Goal: Information Seeking & Learning: Learn about a topic

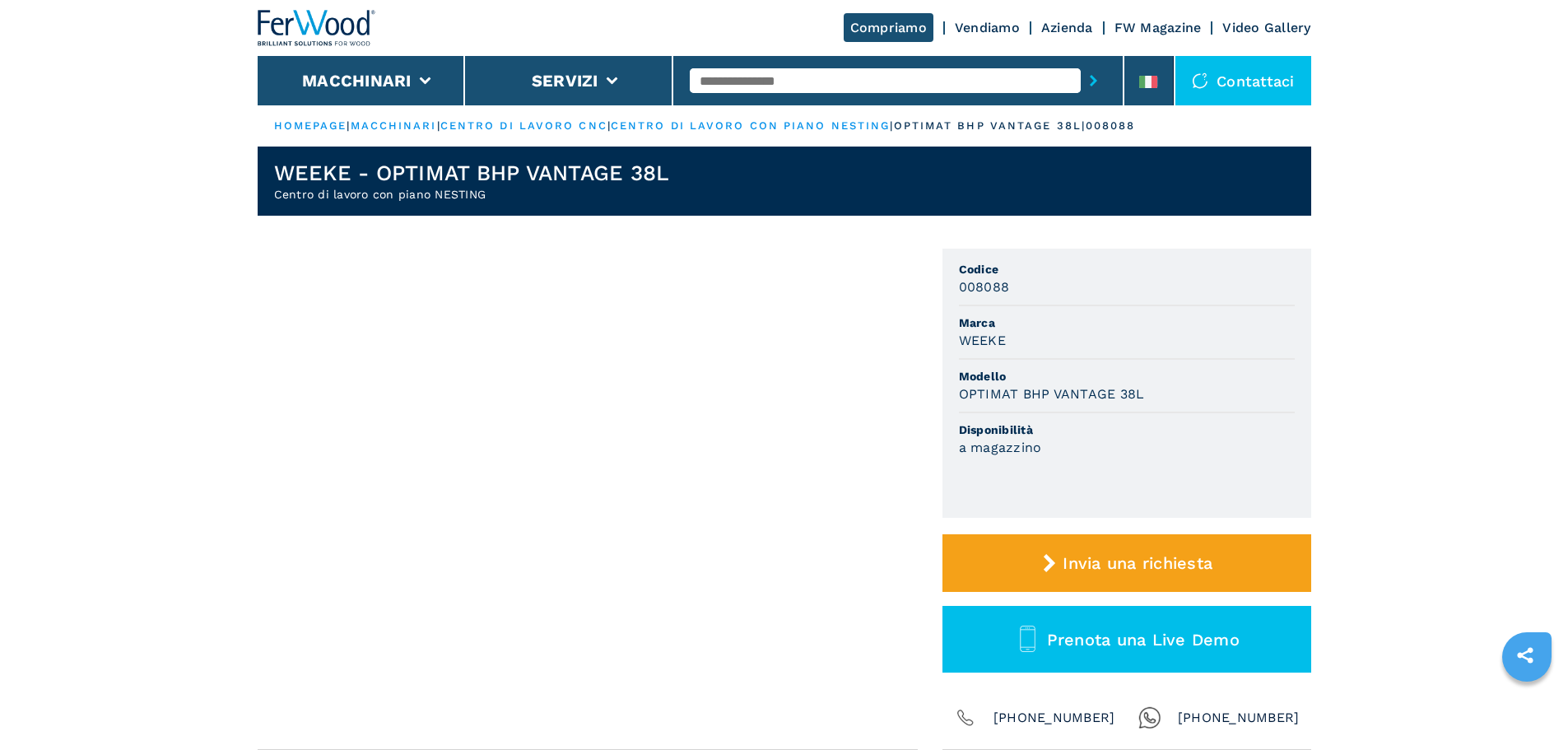
click at [710, 82] on input "text" at bounding box center [885, 81] width 391 height 25
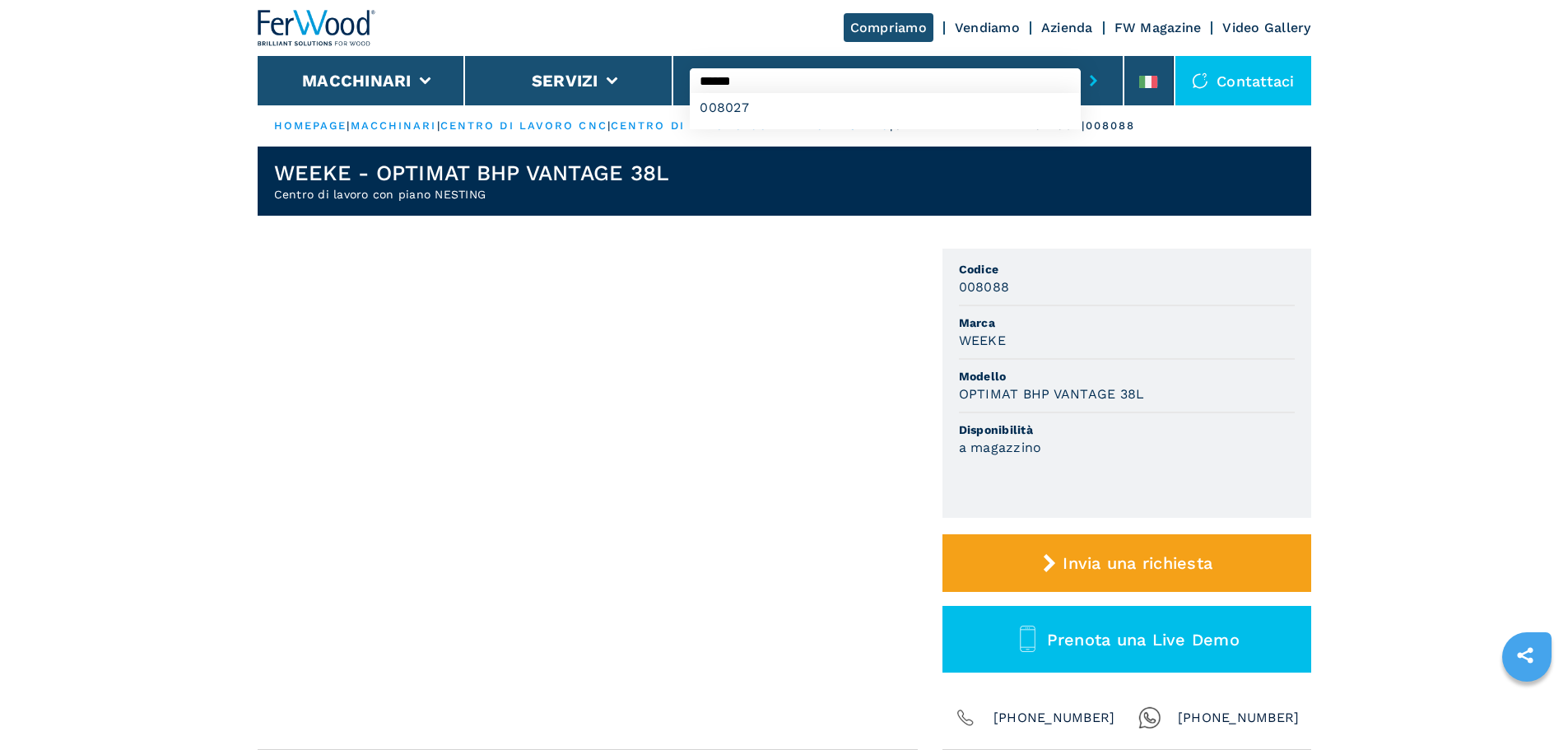
type input "******"
click at [1081, 62] on button "submit-button" at bounding box center [1093, 81] width 25 height 38
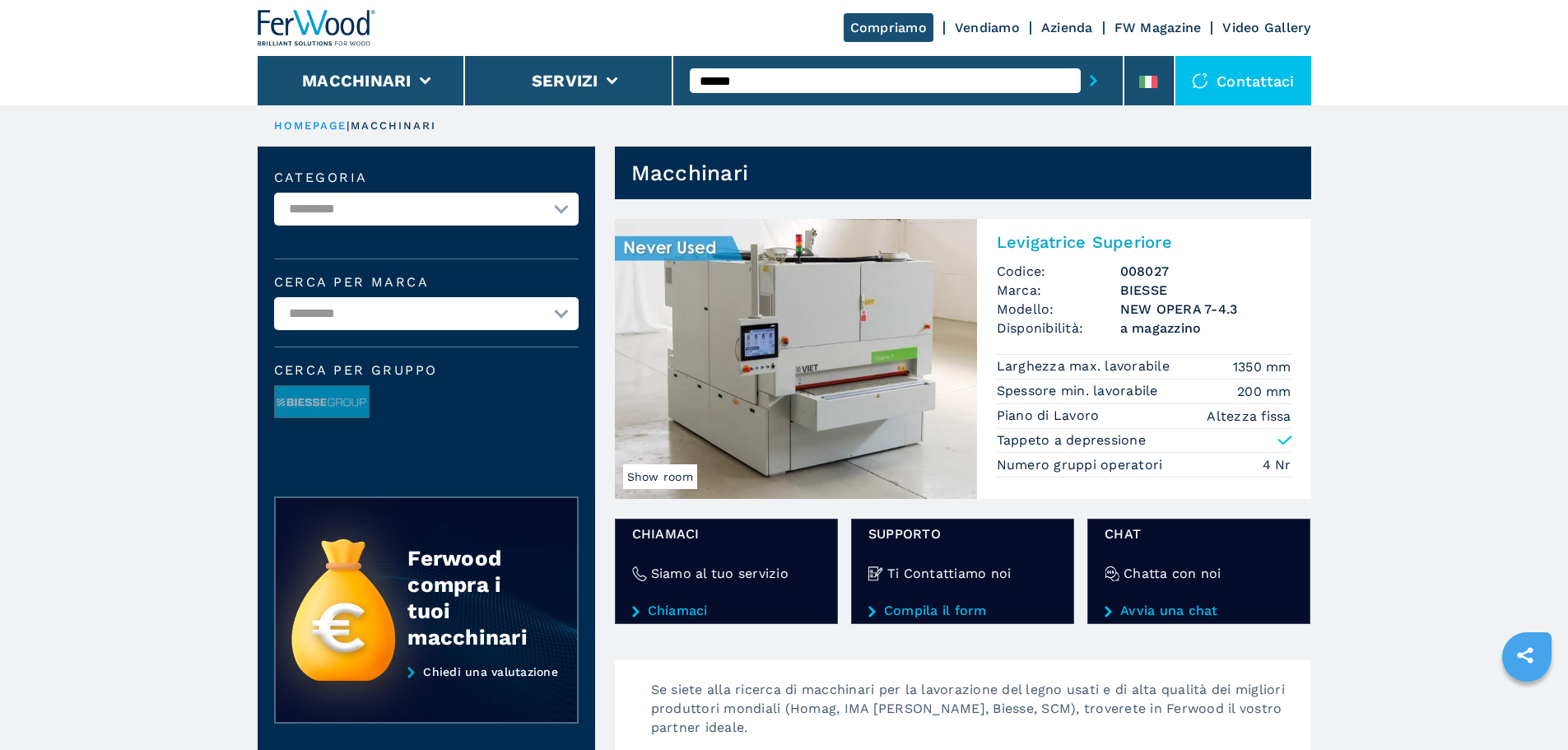
click at [1129, 238] on h2 "Levigatrice Superiore" at bounding box center [1144, 242] width 295 height 20
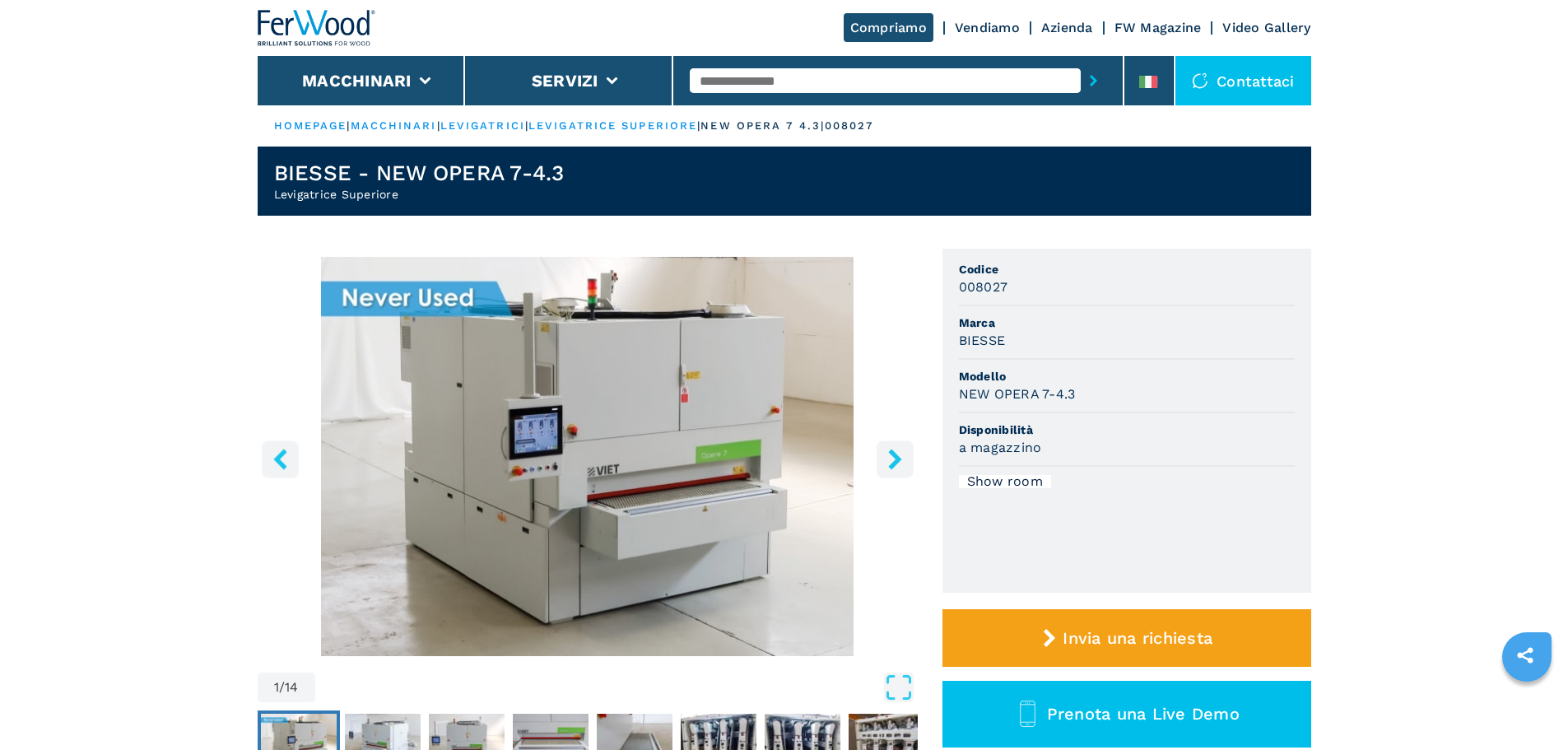
click at [1124, 88] on div at bounding box center [899, 80] width 451 height 49
click at [1134, 85] on li at bounding box center [1149, 80] width 49 height 49
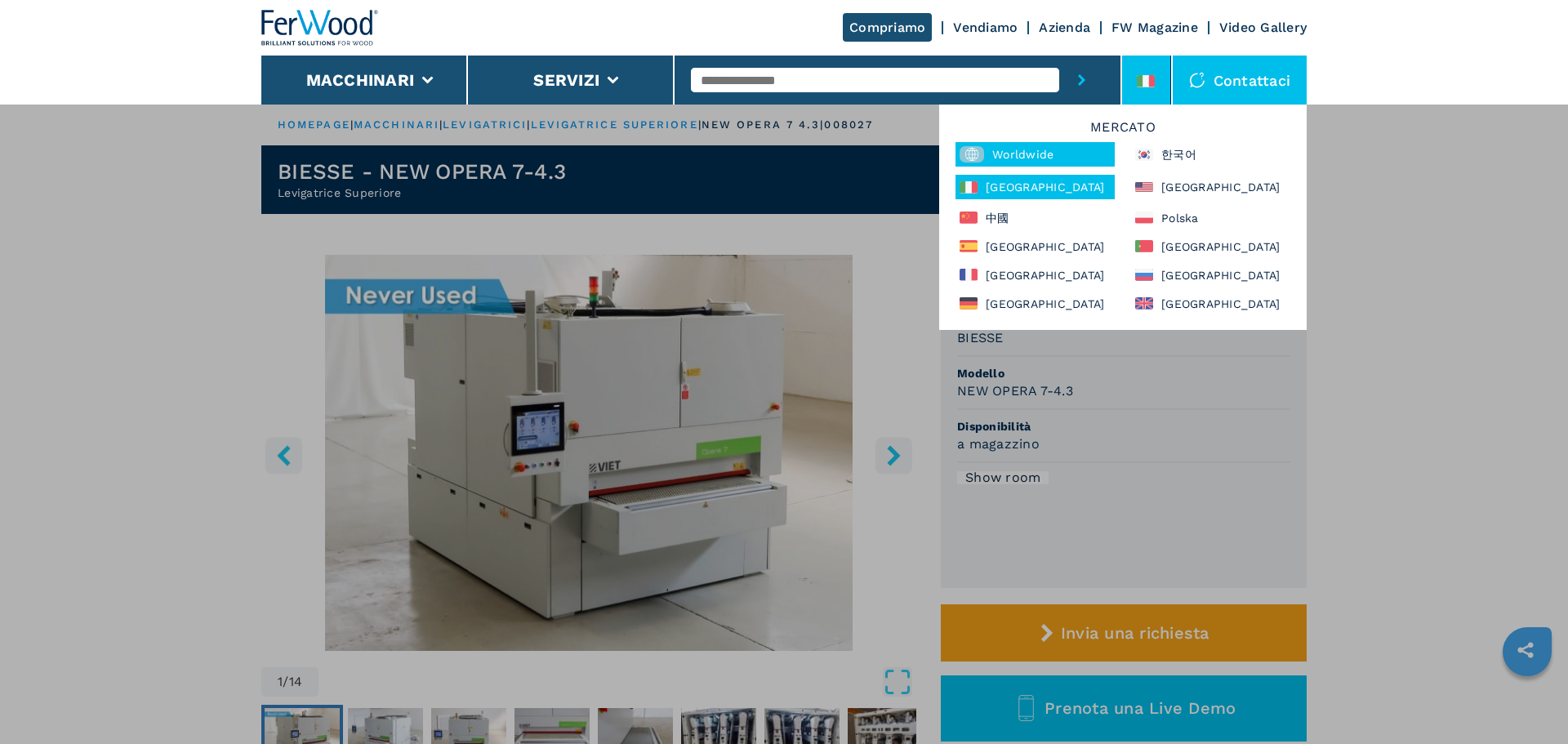
click at [1056, 152] on div "Worldwide" at bounding box center [1035, 155] width 159 height 25
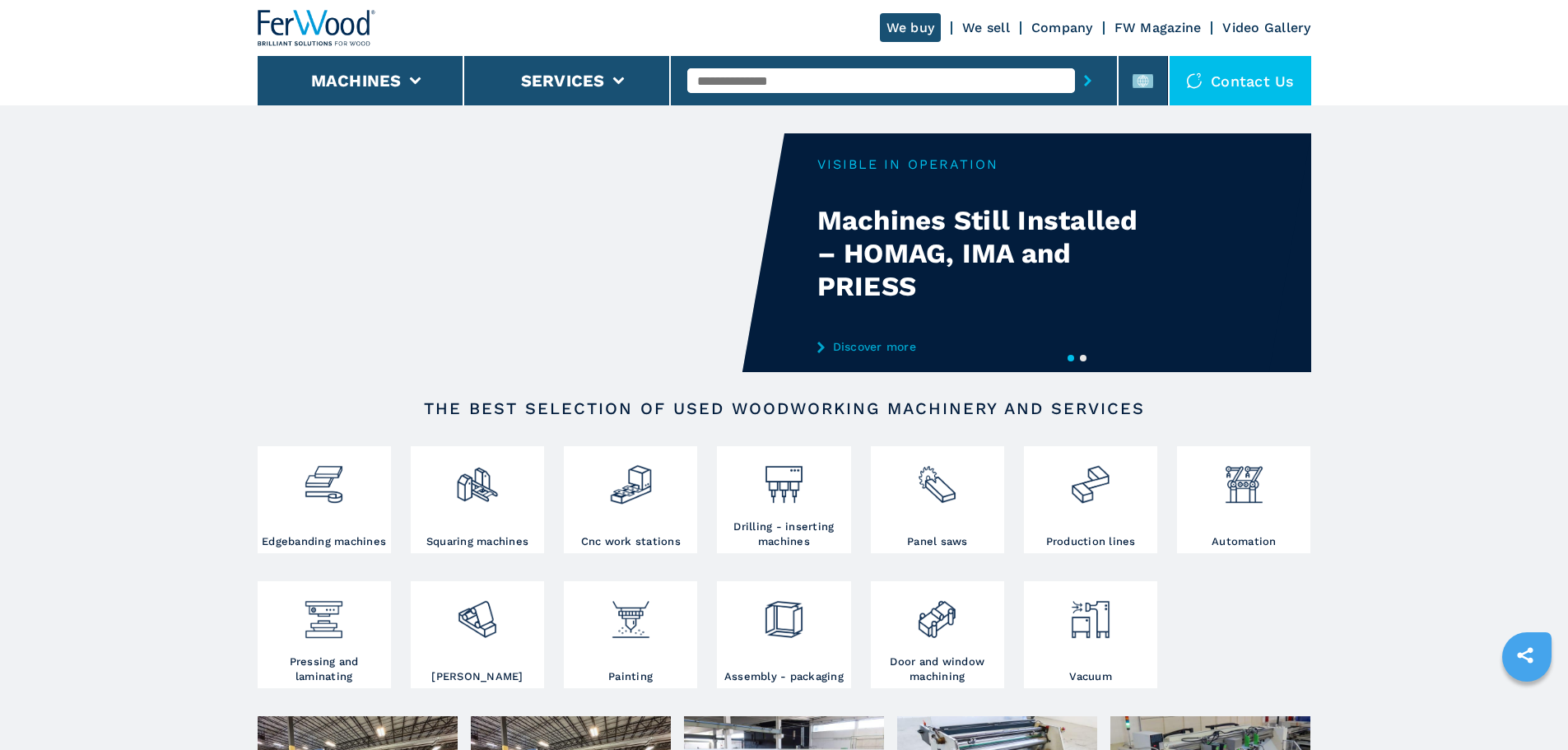
click at [826, 75] on input "text" at bounding box center [881, 81] width 388 height 25
type input "******"
click at [1075, 62] on button "submit-button" at bounding box center [1087, 81] width 25 height 38
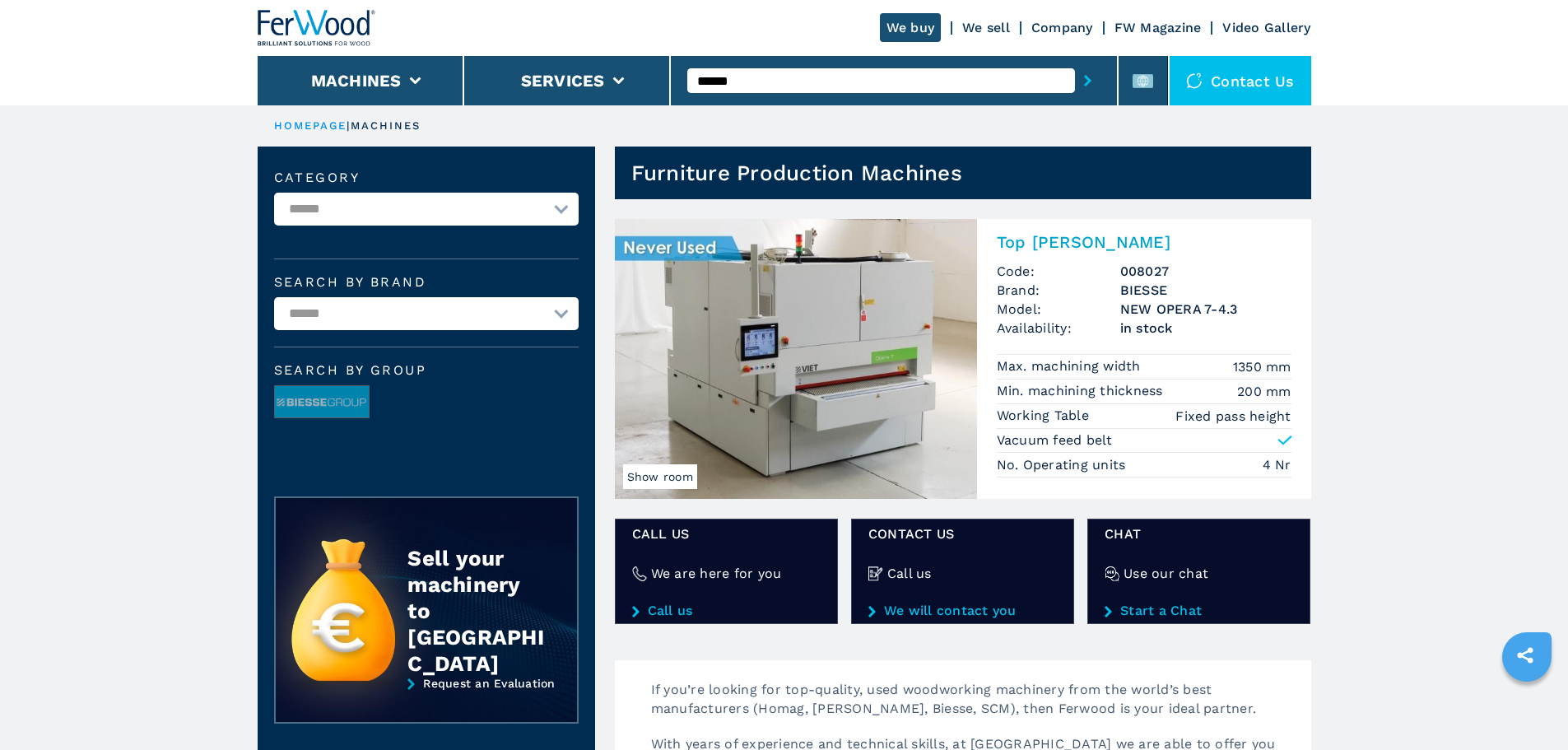
scroll to position [83, 0]
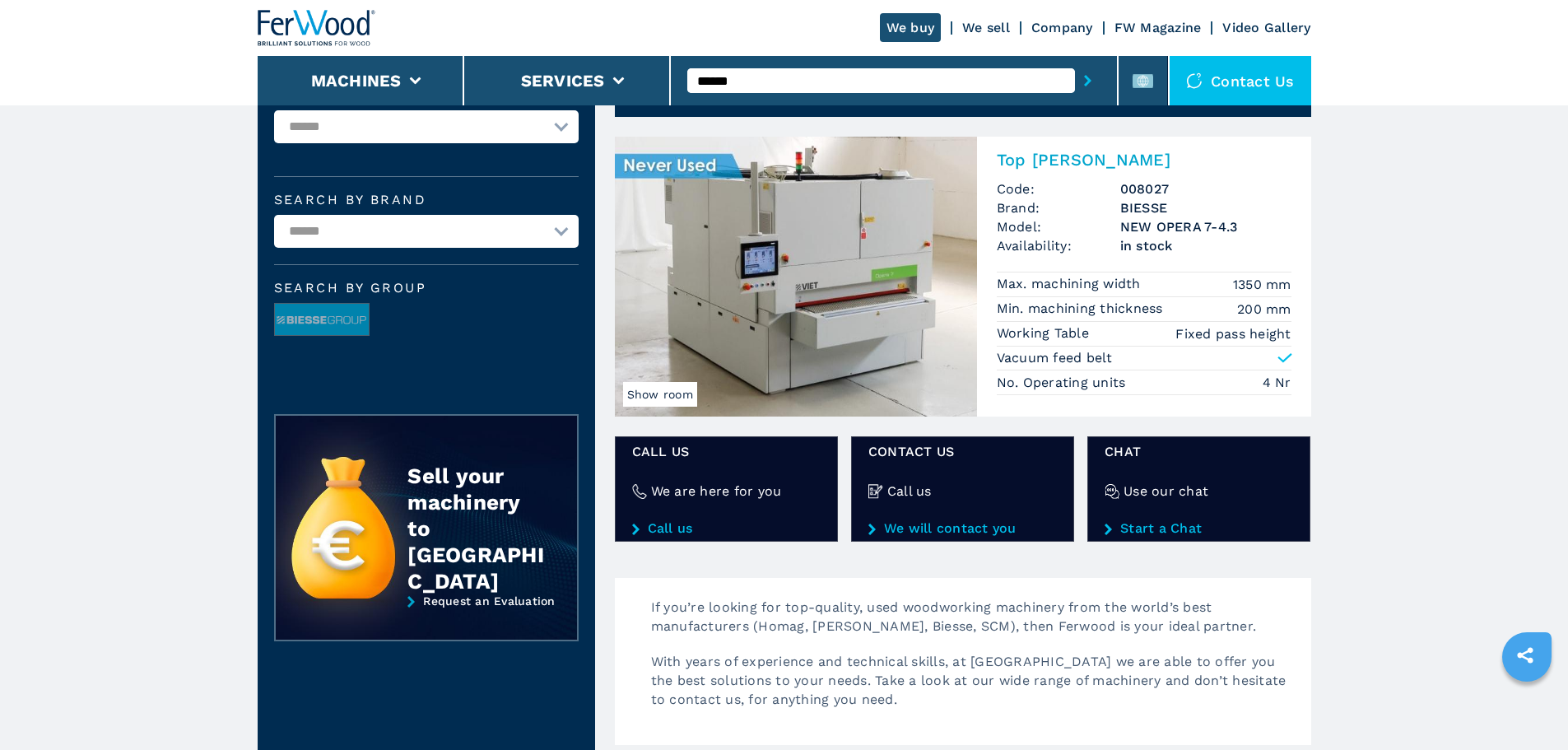
click at [1032, 156] on h2 "Top [PERSON_NAME]" at bounding box center [1144, 160] width 295 height 20
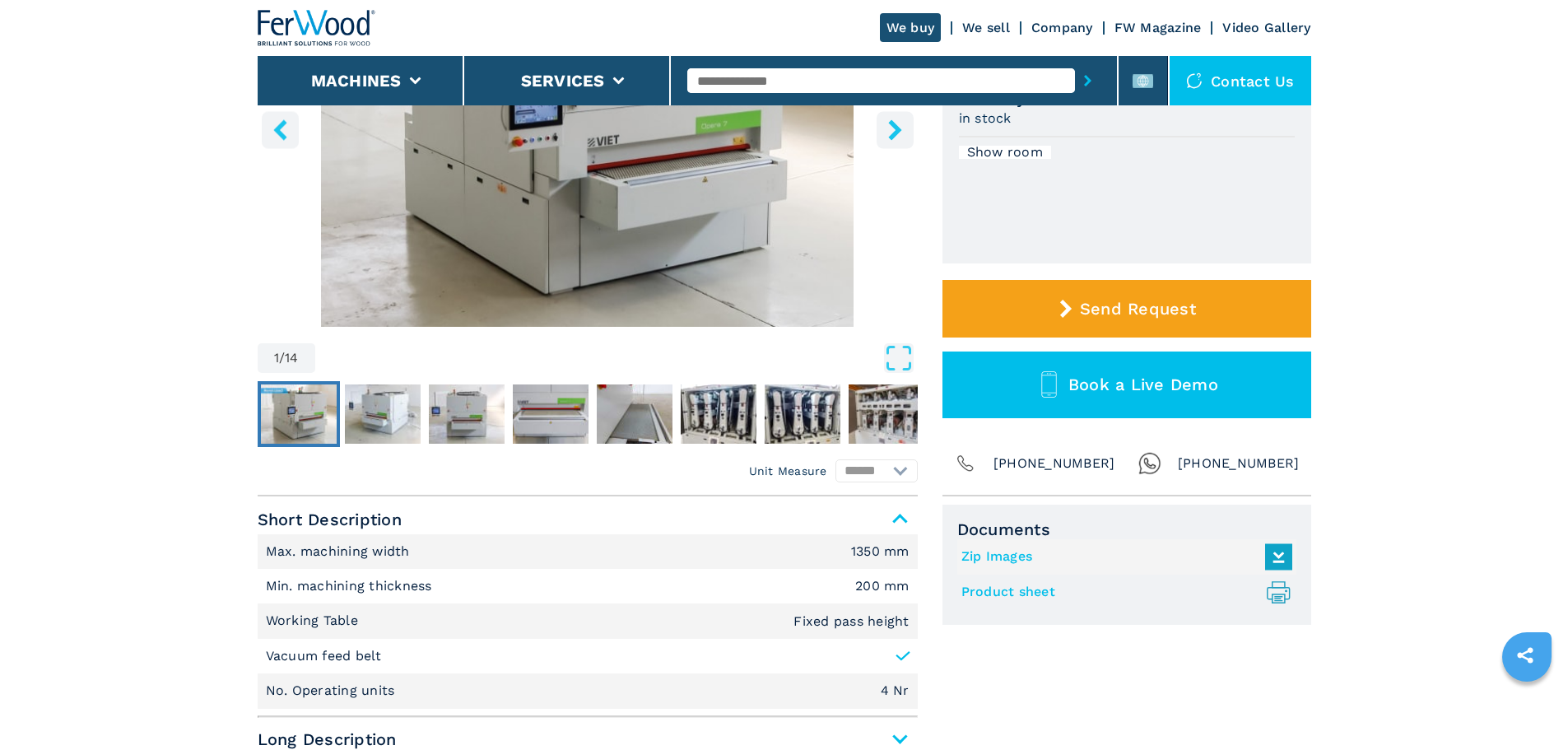
scroll to position [494, 0]
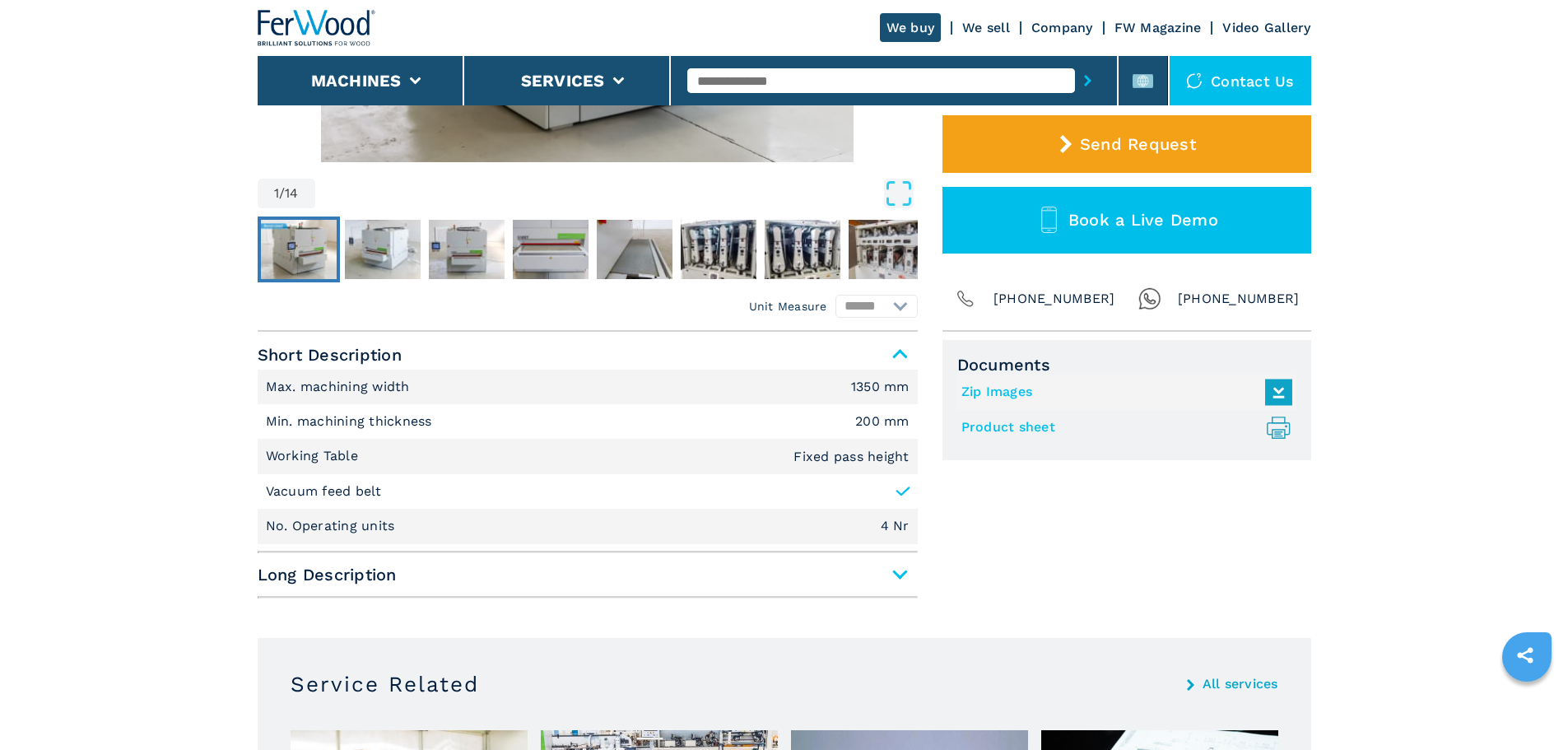
click at [887, 578] on span "Long Description" at bounding box center [588, 574] width 660 height 30
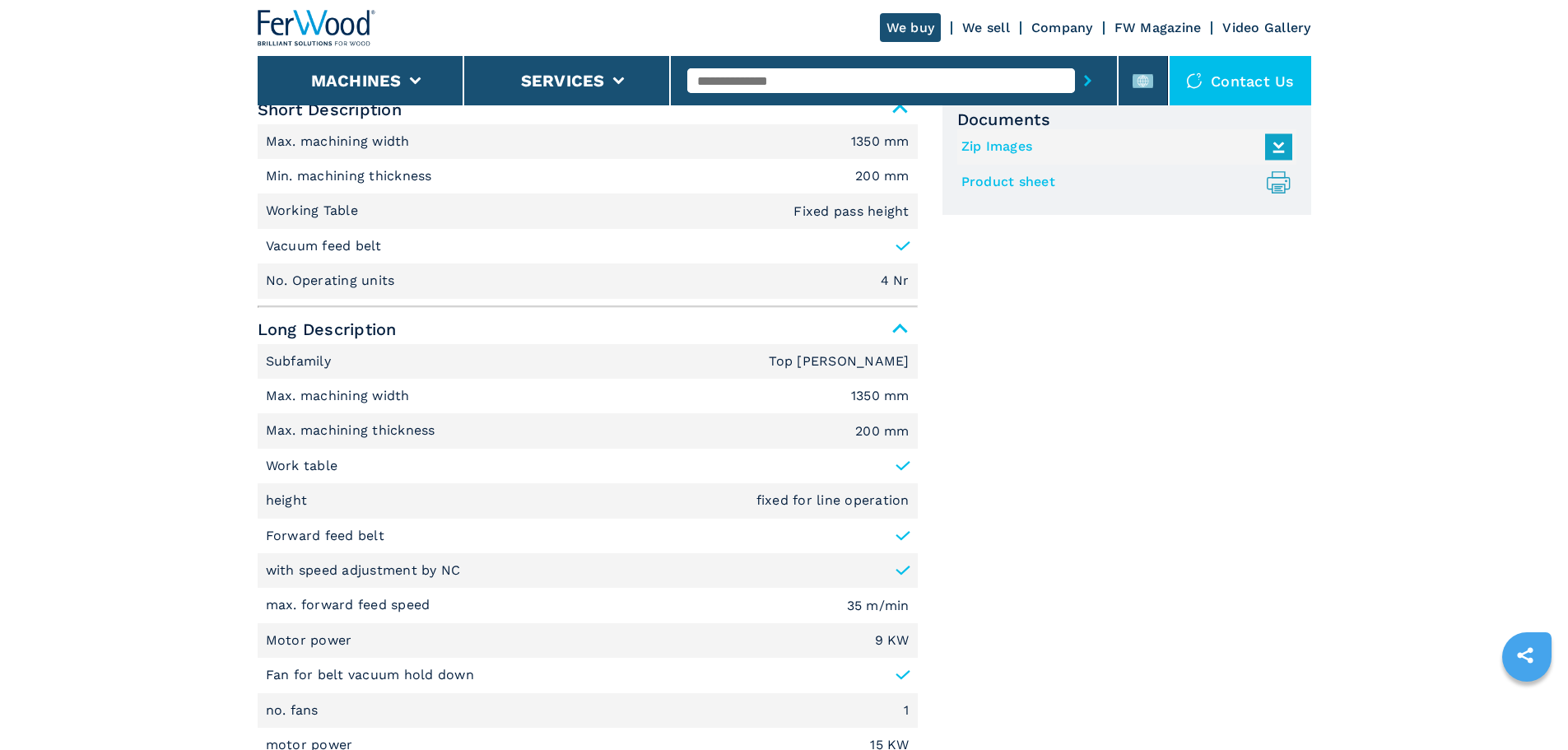
scroll to position [741, 0]
